Goal: Task Accomplishment & Management: Manage account settings

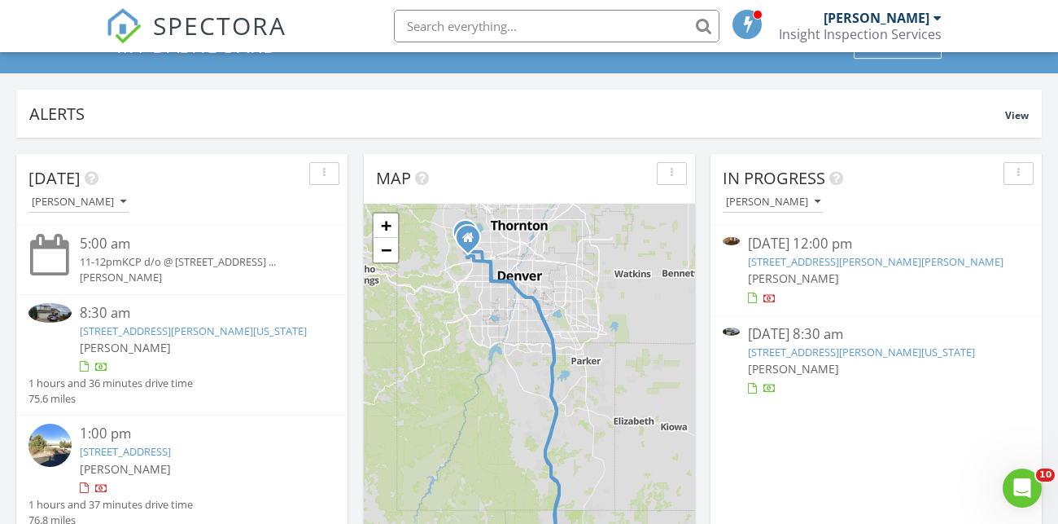
scroll to position [91, 0]
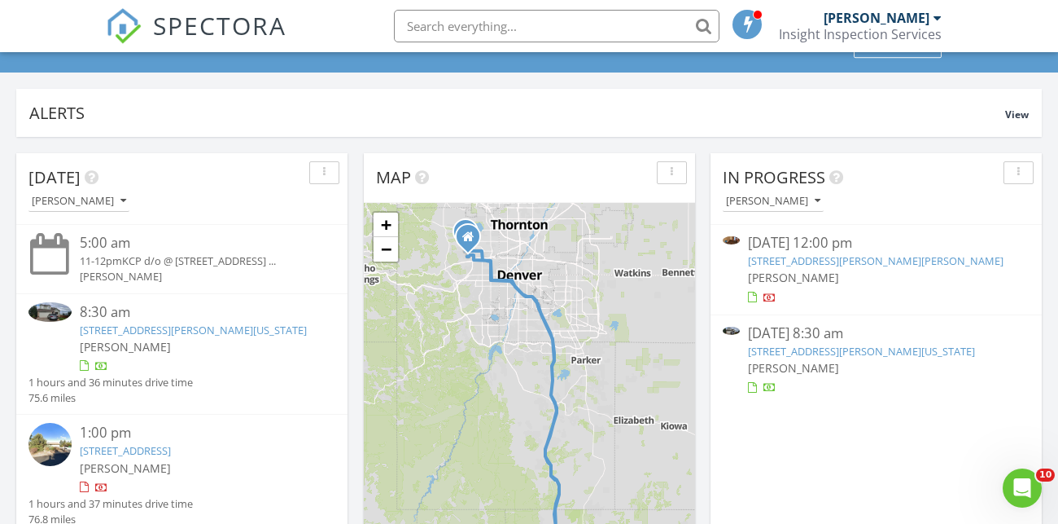
click at [911, 344] on link "[STREET_ADDRESS][PERSON_NAME][US_STATE]" at bounding box center [861, 351] width 227 height 15
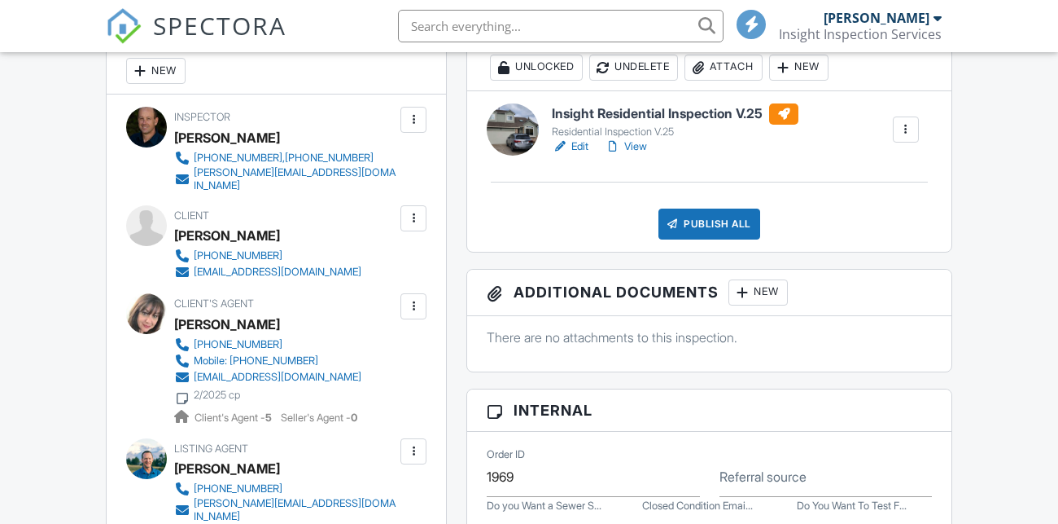
click at [582, 155] on link "Edit" at bounding box center [570, 146] width 37 height 16
